Goal: Information Seeking & Learning: Learn about a topic

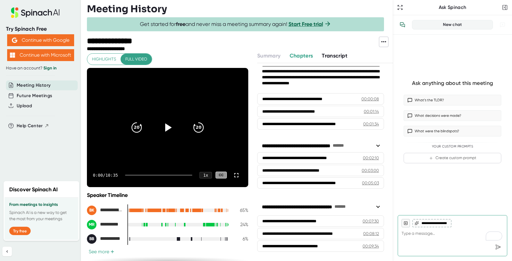
scroll to position [11, 0]
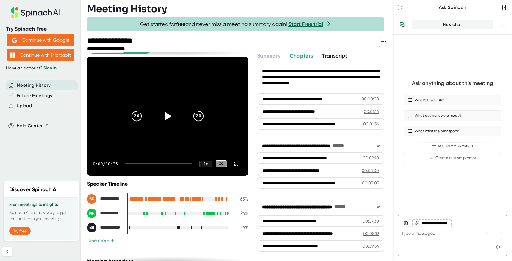
click at [103, 239] on button "See more +" at bounding box center [101, 240] width 29 height 6
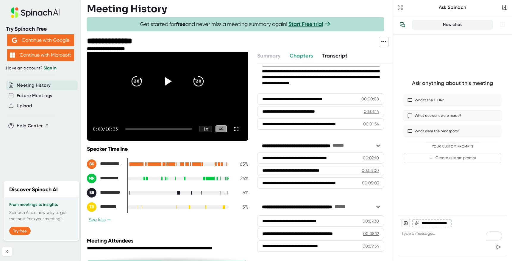
scroll to position [22, 0]
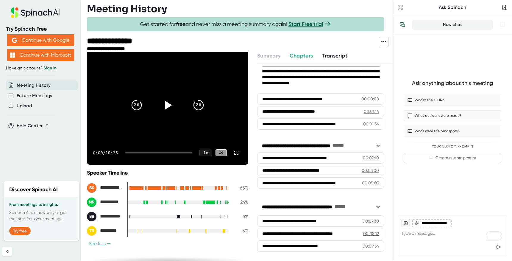
click at [162, 106] on icon at bounding box center [167, 104] width 15 height 15
click at [133, 152] on div at bounding box center [158, 152] width 67 height 1
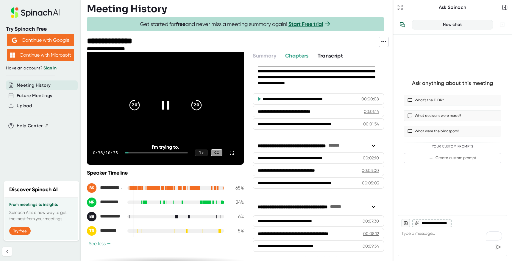
click at [136, 152] on div at bounding box center [156, 152] width 63 height 1
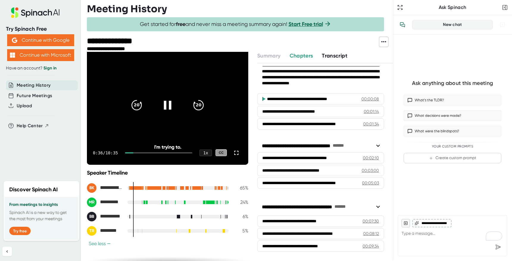
click at [138, 152] on div at bounding box center [158, 152] width 67 height 1
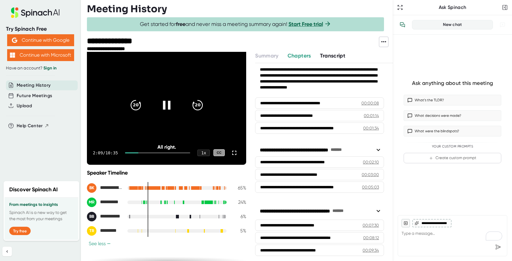
scroll to position [25, 0]
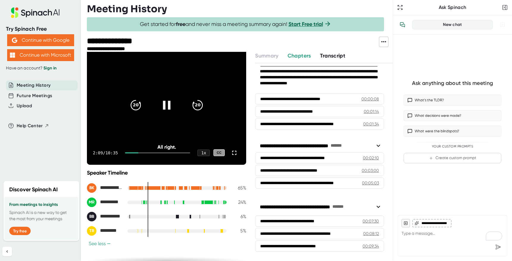
click at [151, 152] on div at bounding box center [157, 152] width 65 height 1
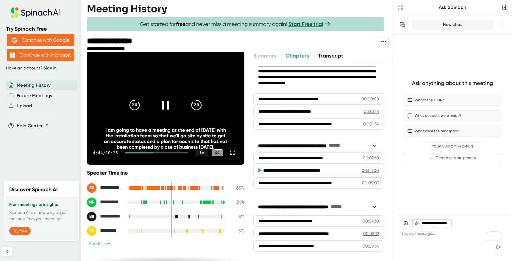
click at [156, 152] on div at bounding box center [156, 152] width 63 height 1
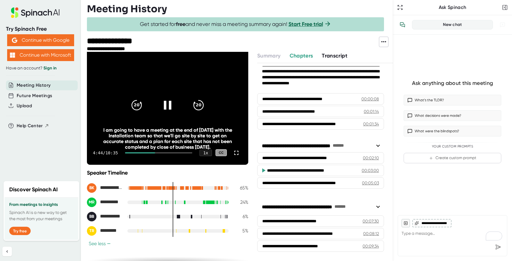
click at [161, 151] on div "4:44 / 10:35 1 x CC" at bounding box center [167, 153] width 161 height 24
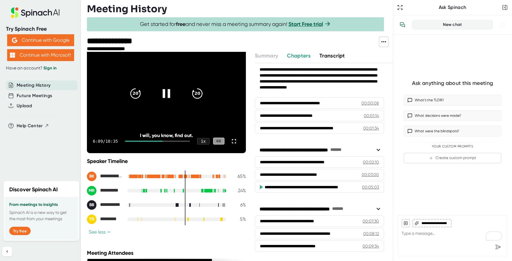
scroll to position [0, 0]
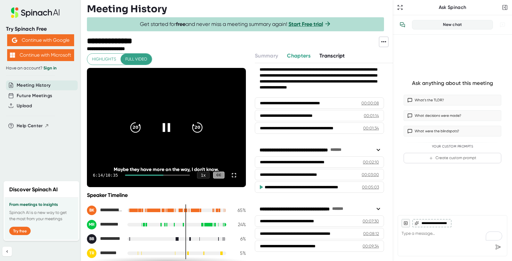
click at [159, 127] on icon at bounding box center [166, 127] width 15 height 15
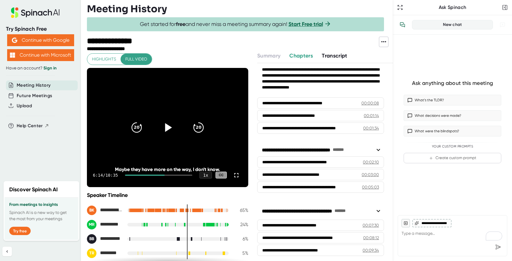
scroll to position [25, 0]
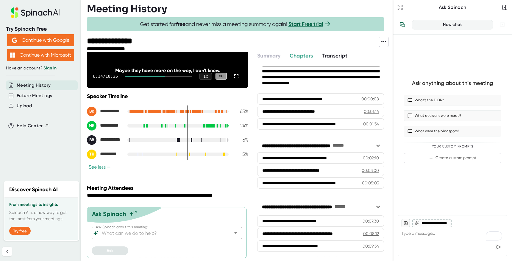
scroll to position [68, 0]
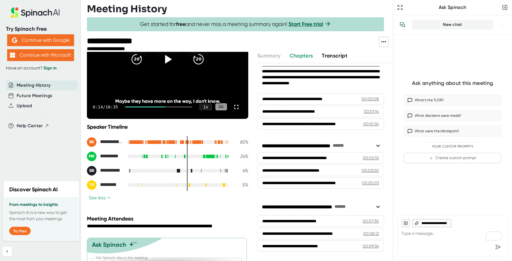
click at [41, 15] on icon at bounding box center [35, 12] width 79 height 10
click at [51, 66] on link "Sign in" at bounding box center [49, 67] width 13 height 5
